Goal: Transaction & Acquisition: Download file/media

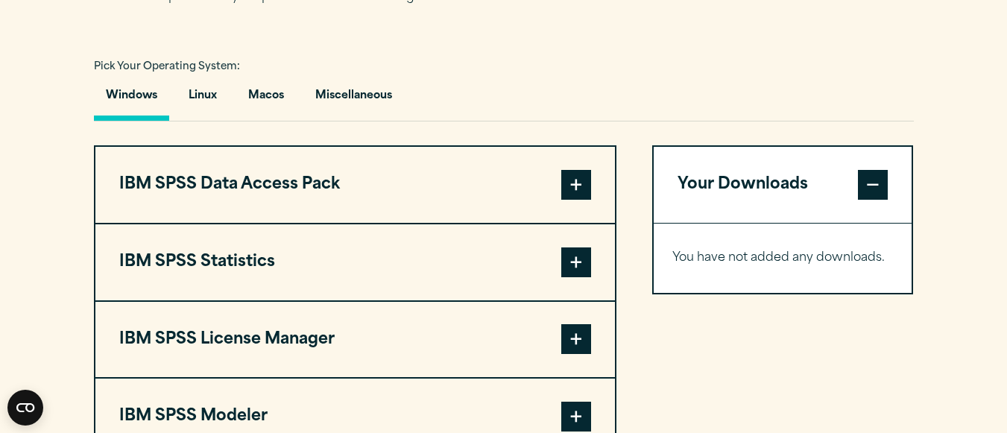
scroll to position [1063, 0]
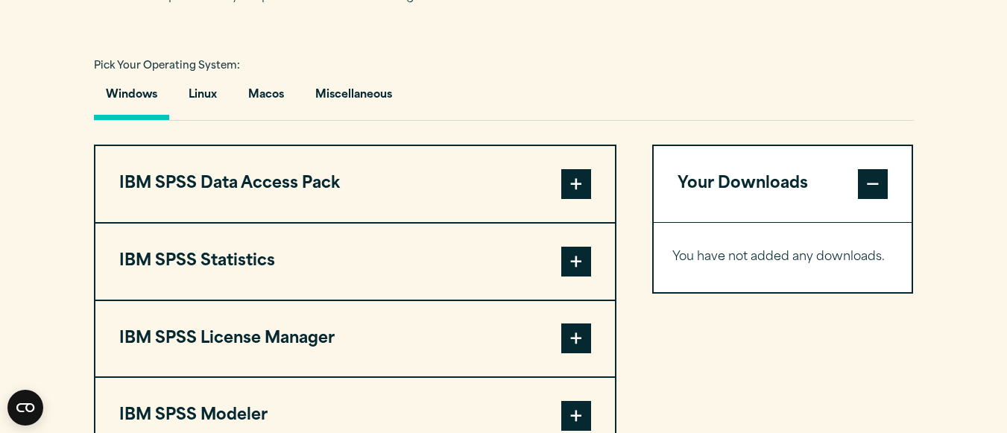
click at [577, 256] on span at bounding box center [576, 262] width 30 height 30
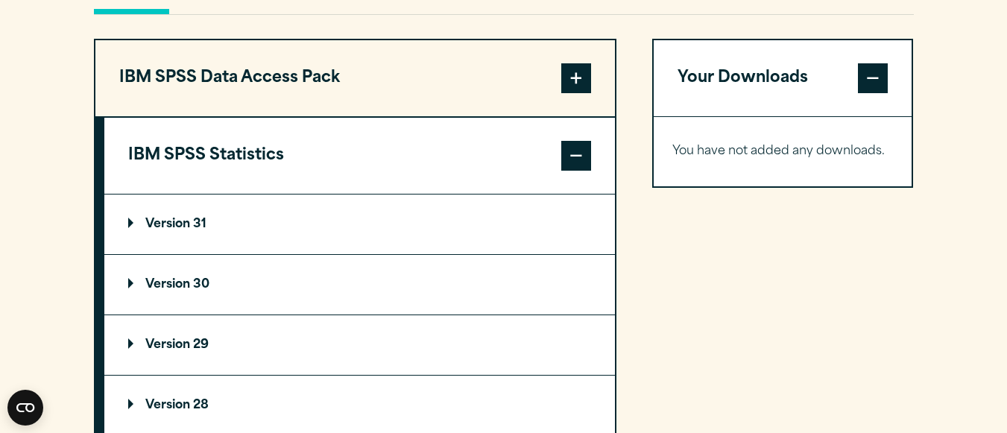
scroll to position [1169, 0]
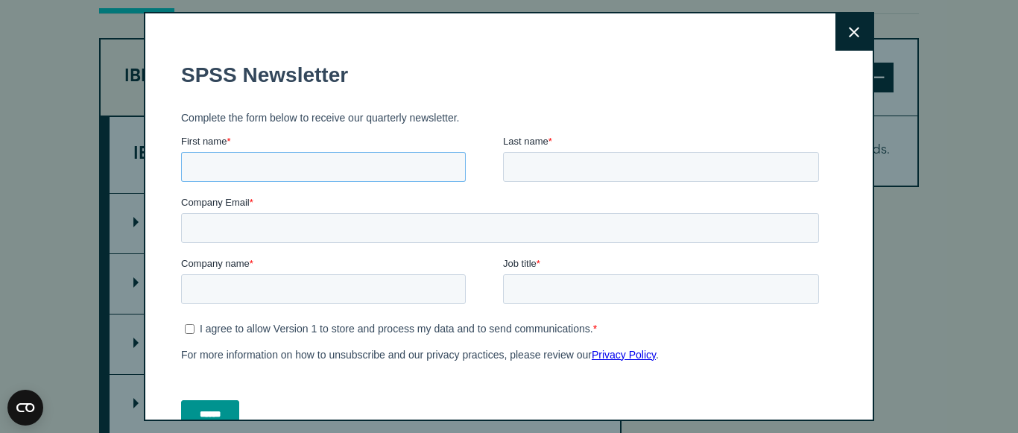
click at [379, 164] on input "First name *" at bounding box center [323, 167] width 285 height 30
type input "**********"
click at [575, 165] on input "Last name *" at bounding box center [661, 167] width 316 height 30
type input "*********"
click at [279, 215] on input "Company Email *" at bounding box center [500, 228] width 638 height 30
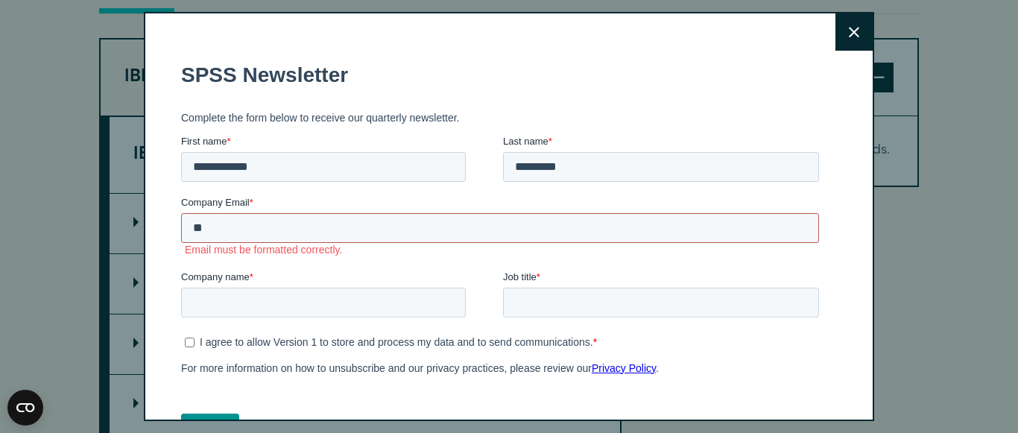
type input "*"
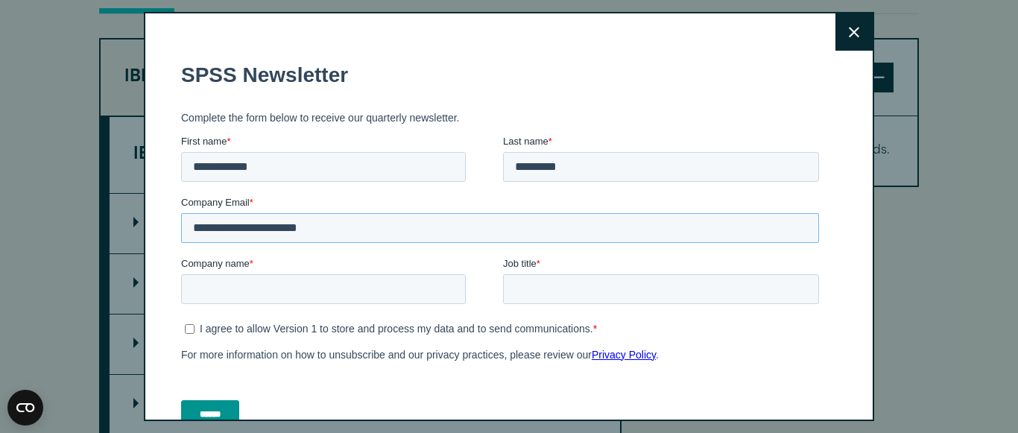
type input "**********"
click at [271, 292] on input "Company name *" at bounding box center [323, 289] width 285 height 30
type input "*"
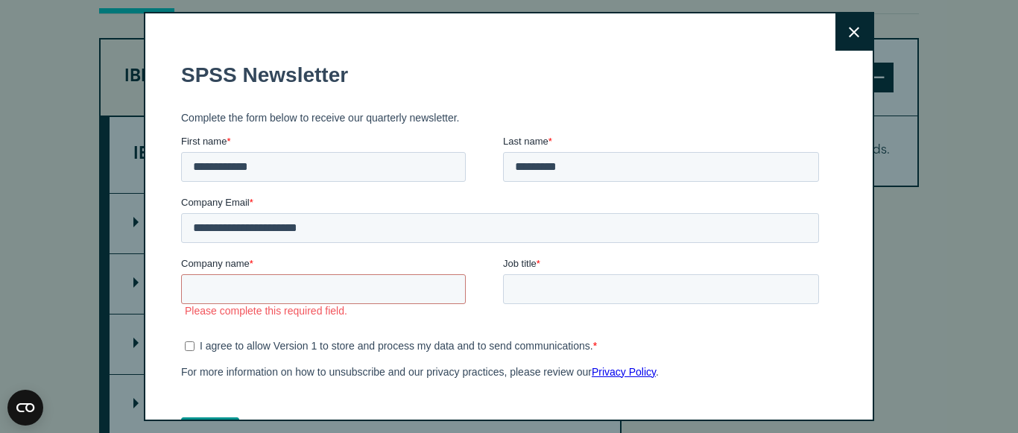
click at [849, 27] on icon at bounding box center [854, 32] width 10 height 11
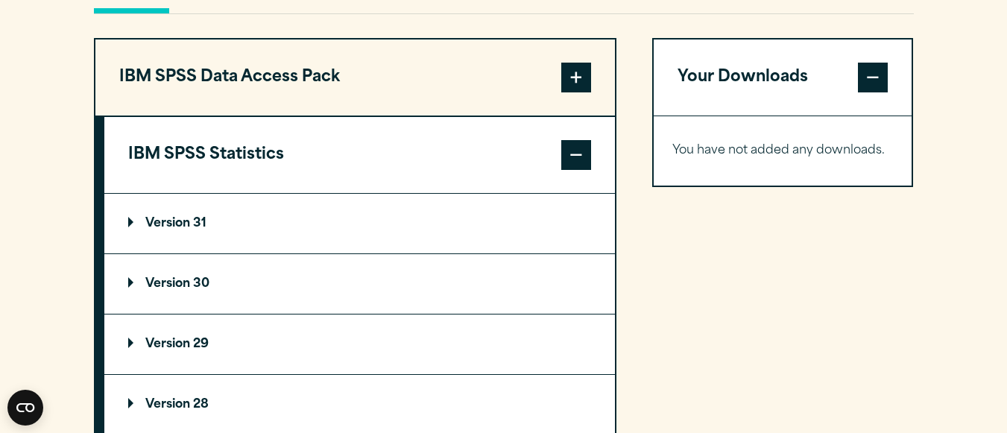
click at [147, 344] on p "Version 29" at bounding box center [168, 344] width 80 height 12
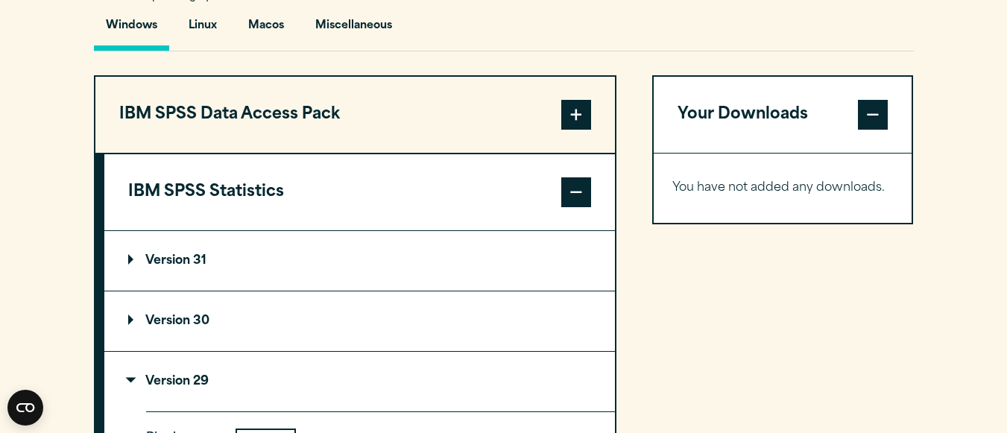
scroll to position [1133, 0]
click at [168, 267] on summary "Version 31" at bounding box center [359, 260] width 510 height 60
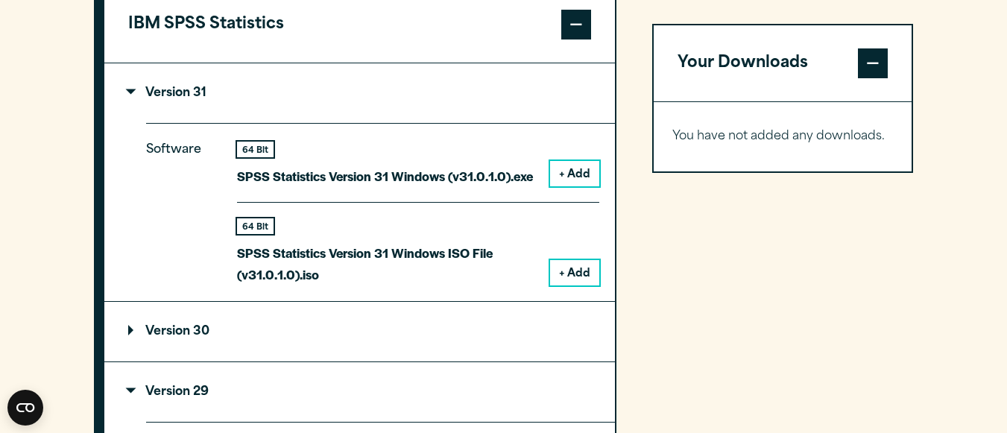
scroll to position [1301, 0]
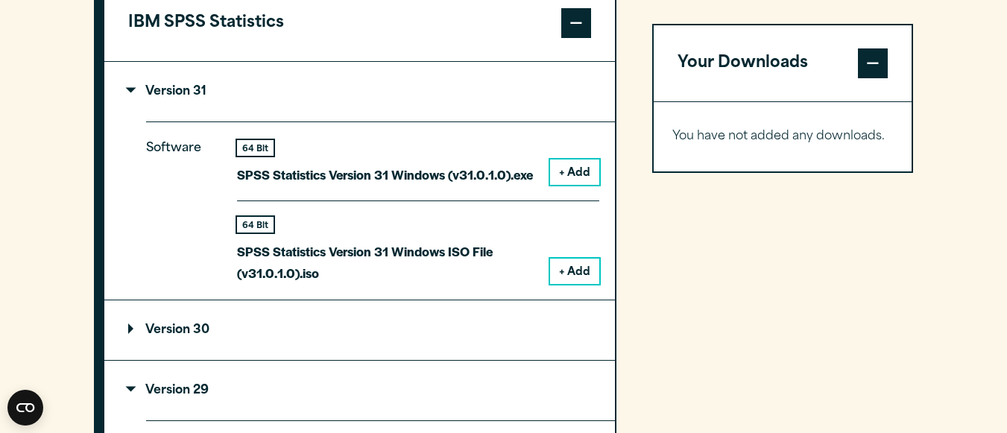
click at [577, 168] on button "+ Add" at bounding box center [574, 171] width 49 height 25
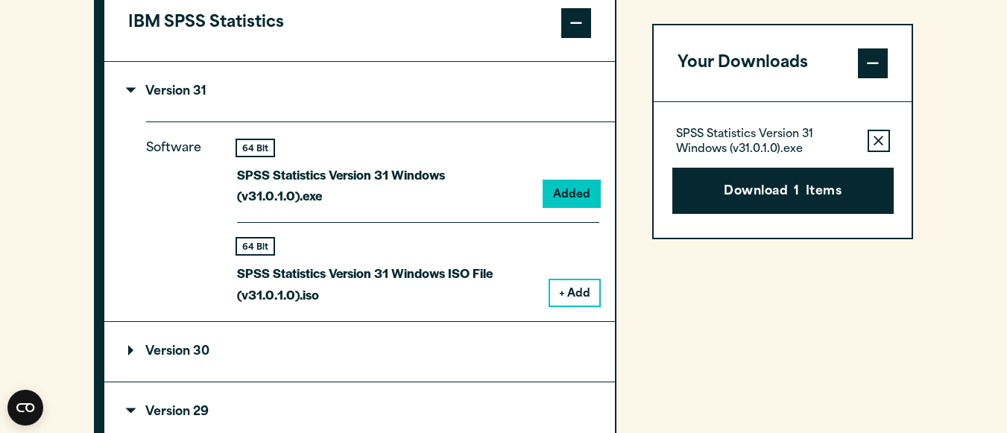
click at [594, 280] on button "+ Add" at bounding box center [574, 292] width 49 height 25
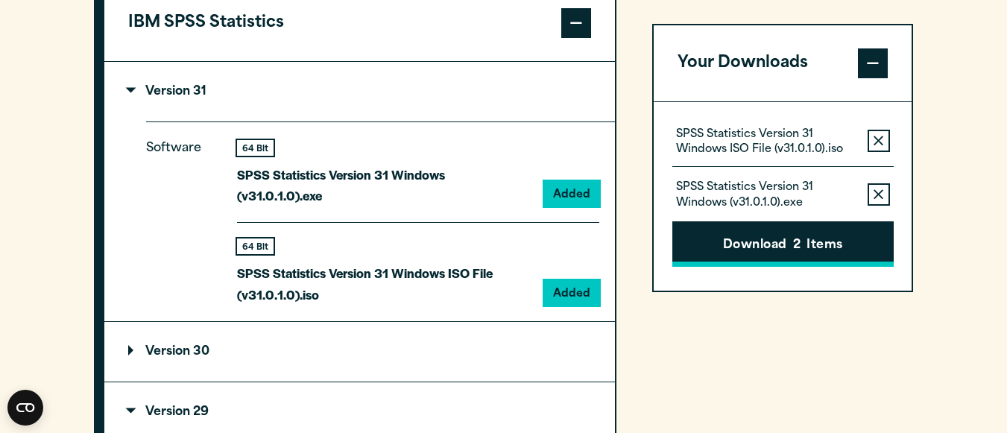
click at [730, 248] on button "Download 2 Items" at bounding box center [782, 244] width 221 height 46
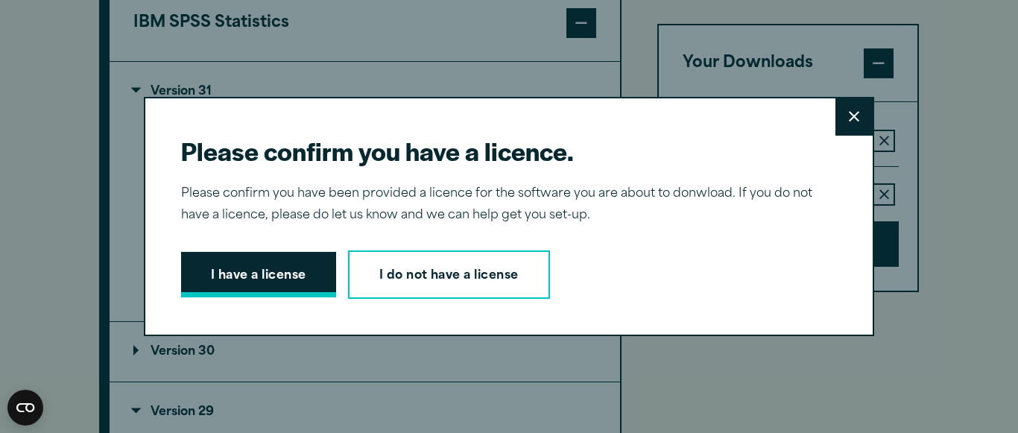
click at [294, 276] on button "I have a license" at bounding box center [258, 275] width 155 height 46
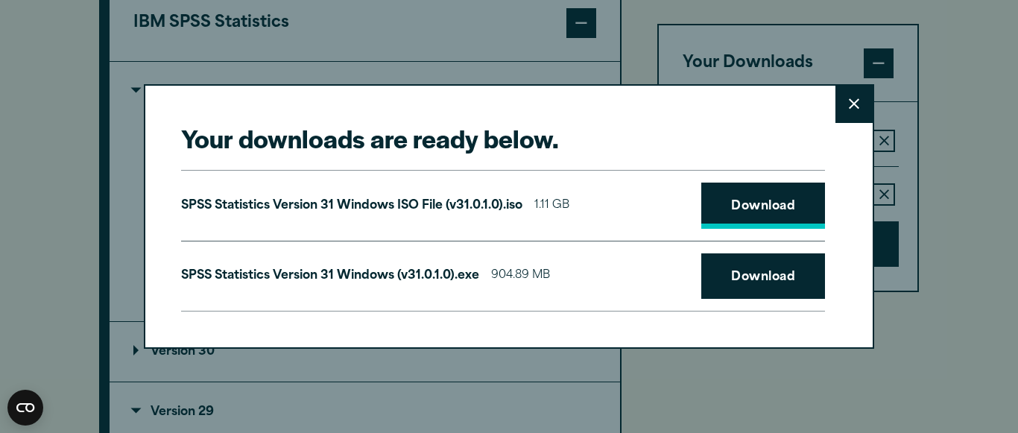
click at [742, 217] on link "Download" at bounding box center [763, 206] width 124 height 46
click at [758, 285] on link "Download" at bounding box center [763, 276] width 124 height 46
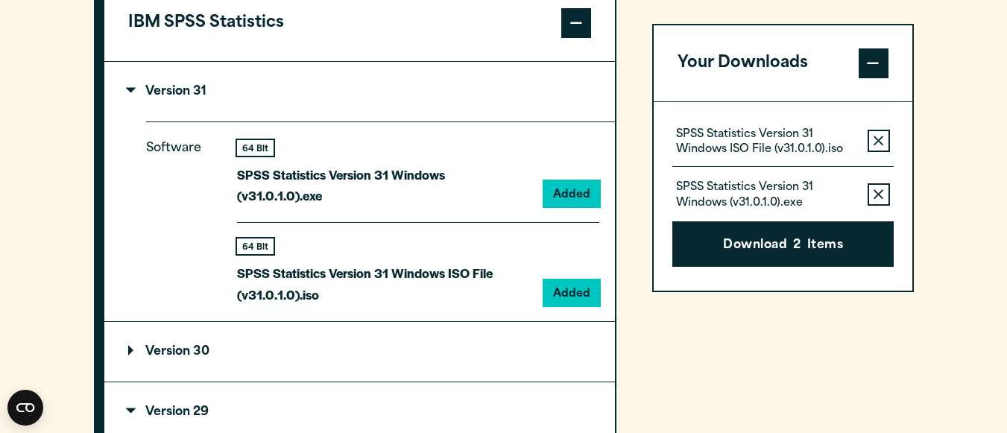
click at [915, 189] on div "Your downloads are ready below. Close SPSS Statistics Version 31 Windows ISO Fi…" at bounding box center [503, 216] width 1007 height 433
